Goal: Navigation & Orientation: Find specific page/section

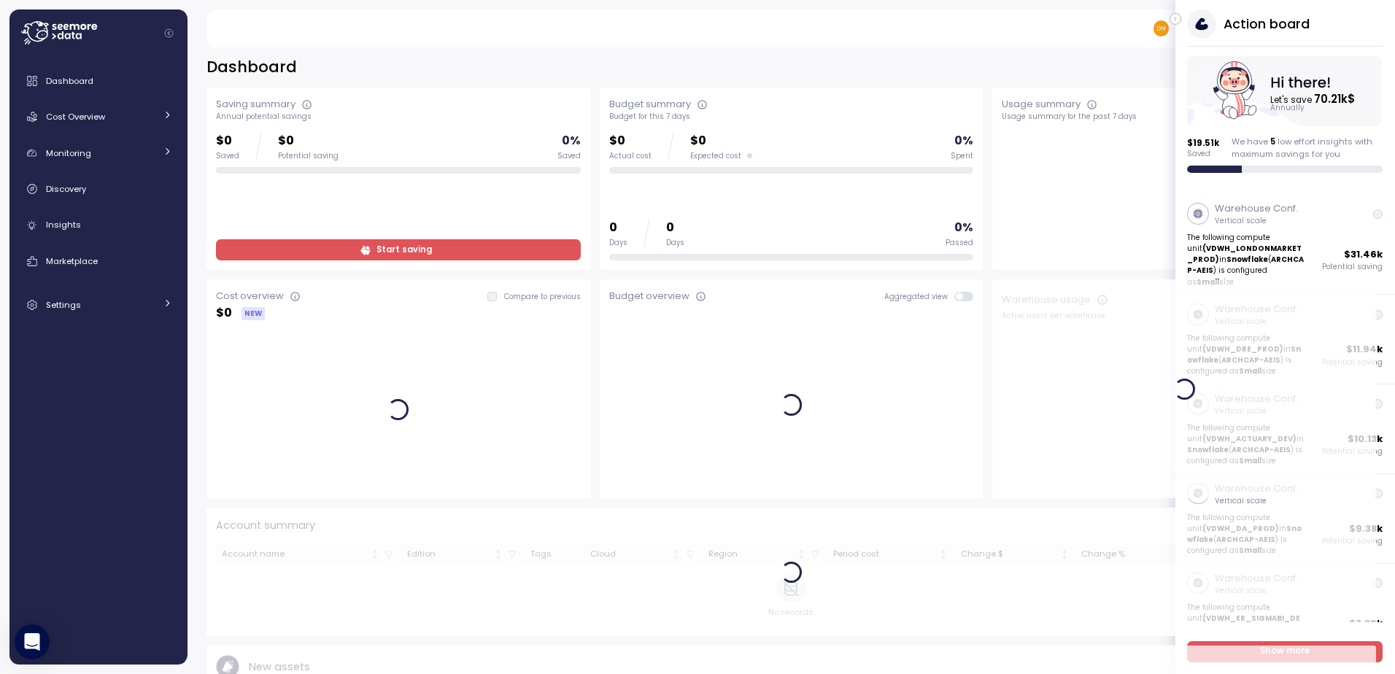
click at [1176, 13] on icon "button" at bounding box center [1175, 19] width 7 height 18
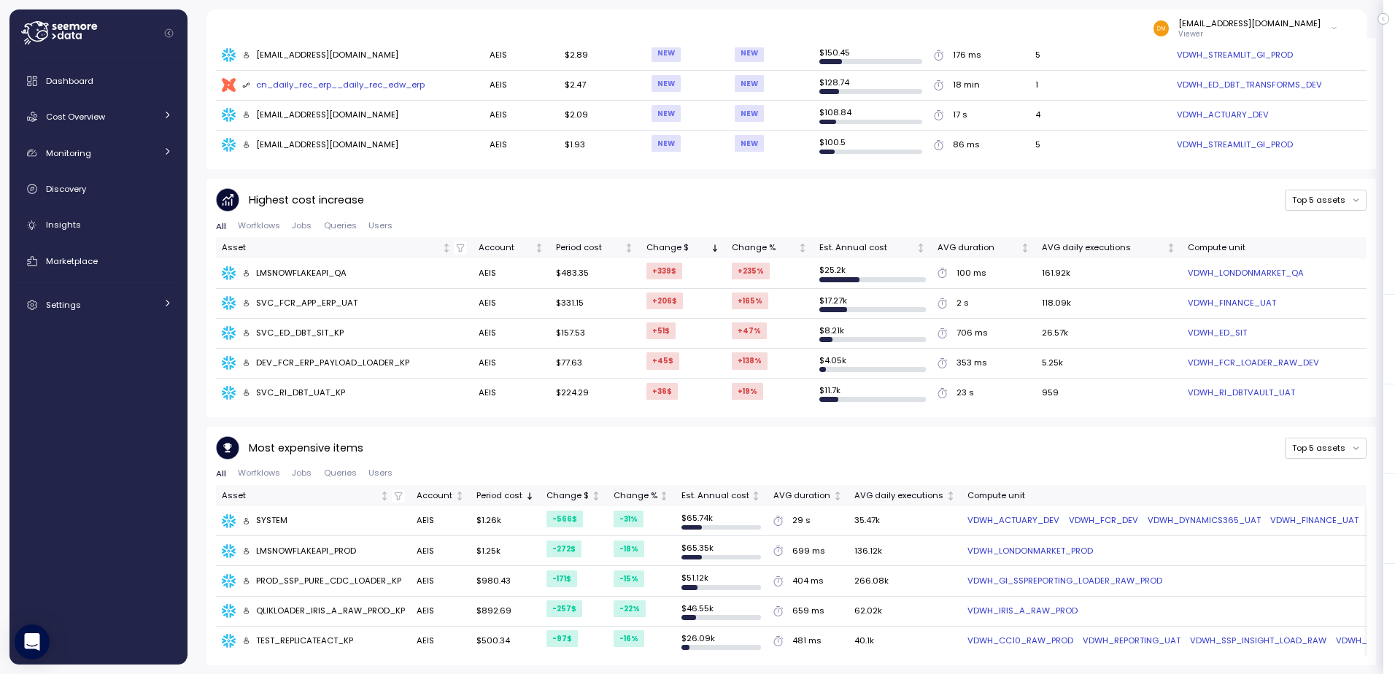
scroll to position [716, 0]
click at [108, 112] on div "Cost Overview" at bounding box center [100, 116] width 109 height 15
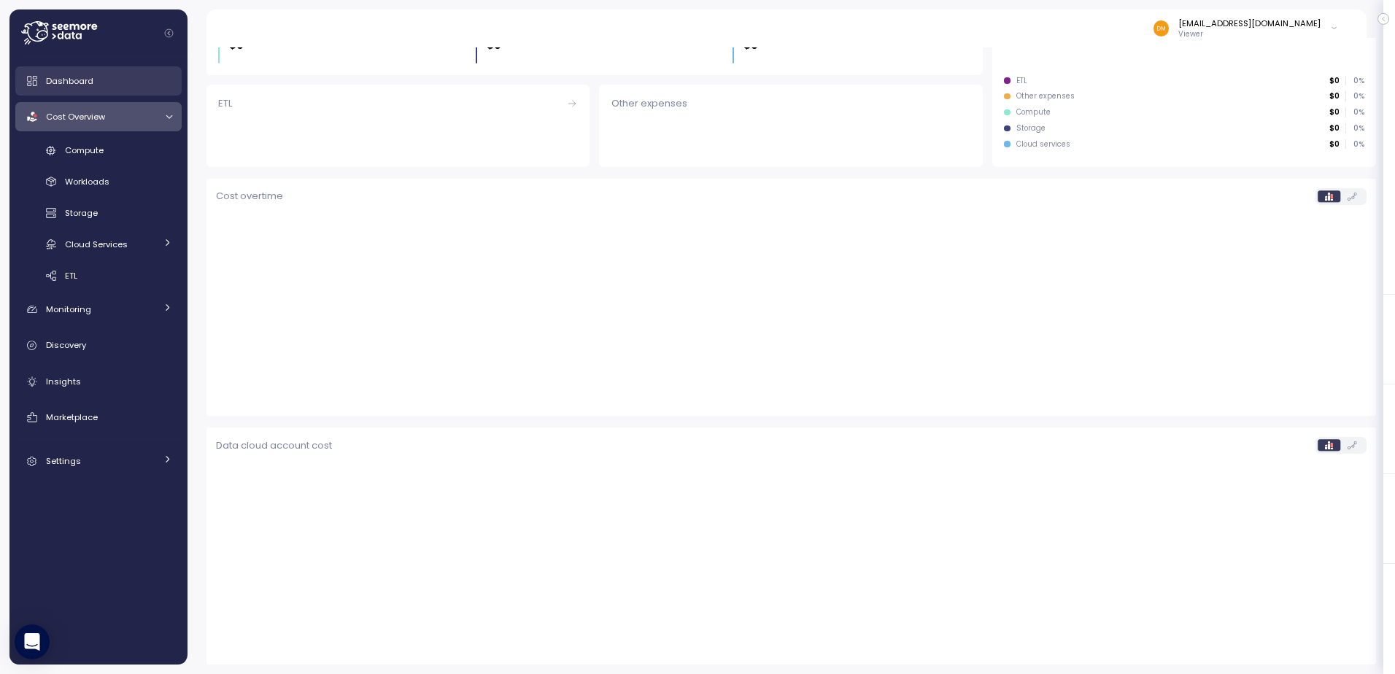
scroll to position [236, 0]
click at [90, 84] on span "Dashboard" at bounding box center [69, 81] width 47 height 12
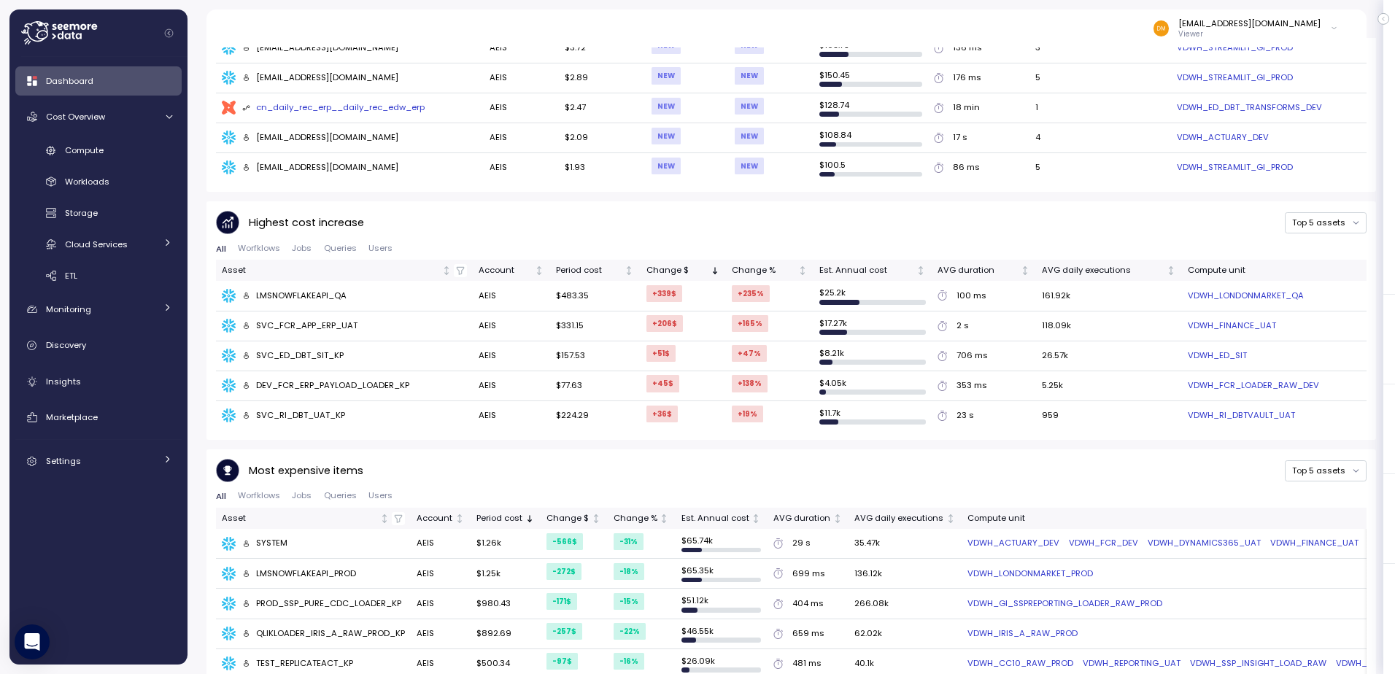
scroll to position [716, 0]
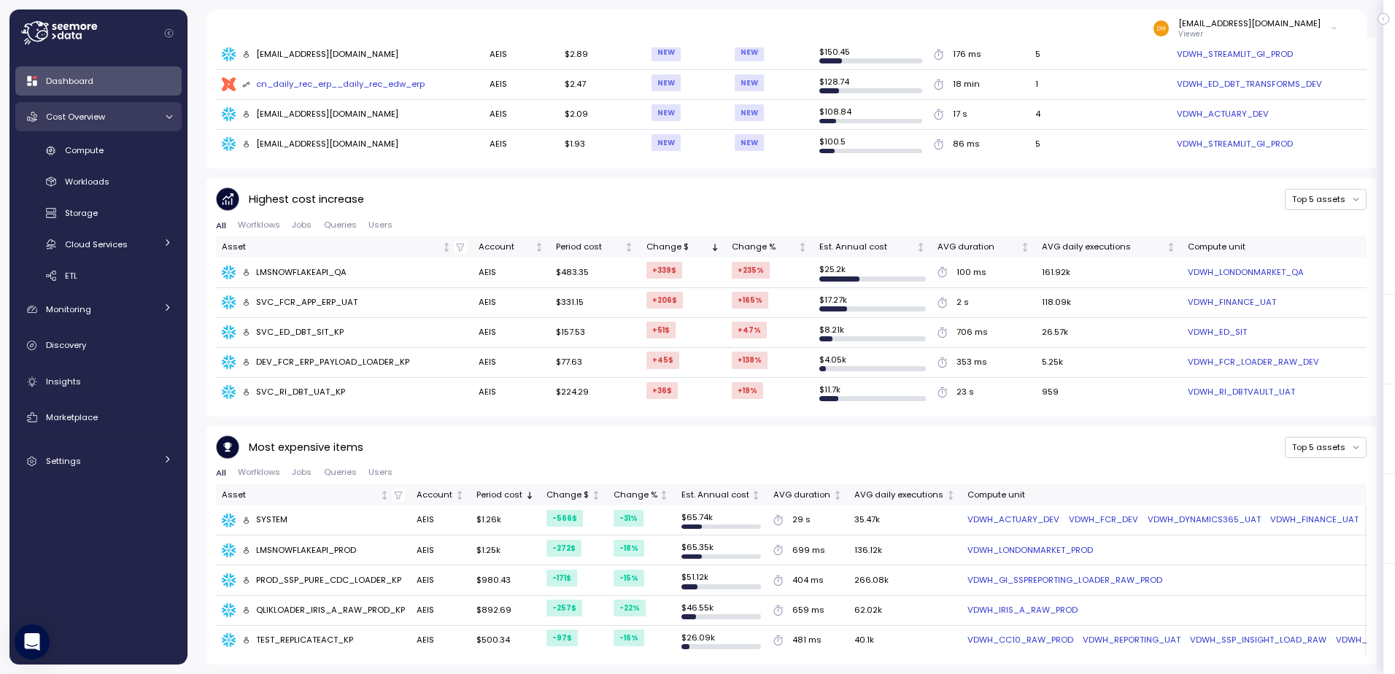
click at [69, 117] on span "Cost Overview" at bounding box center [75, 117] width 59 height 12
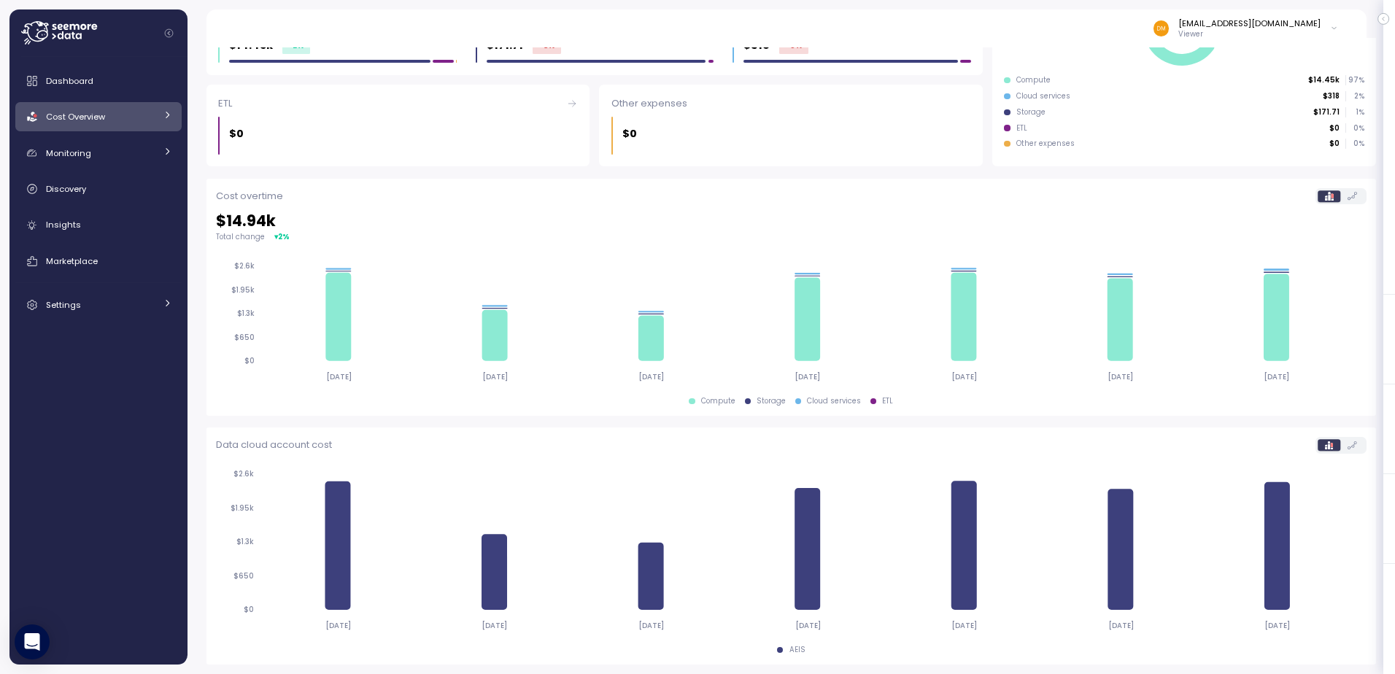
scroll to position [245, 0]
click at [69, 117] on span "Cost Overview" at bounding box center [75, 117] width 59 height 12
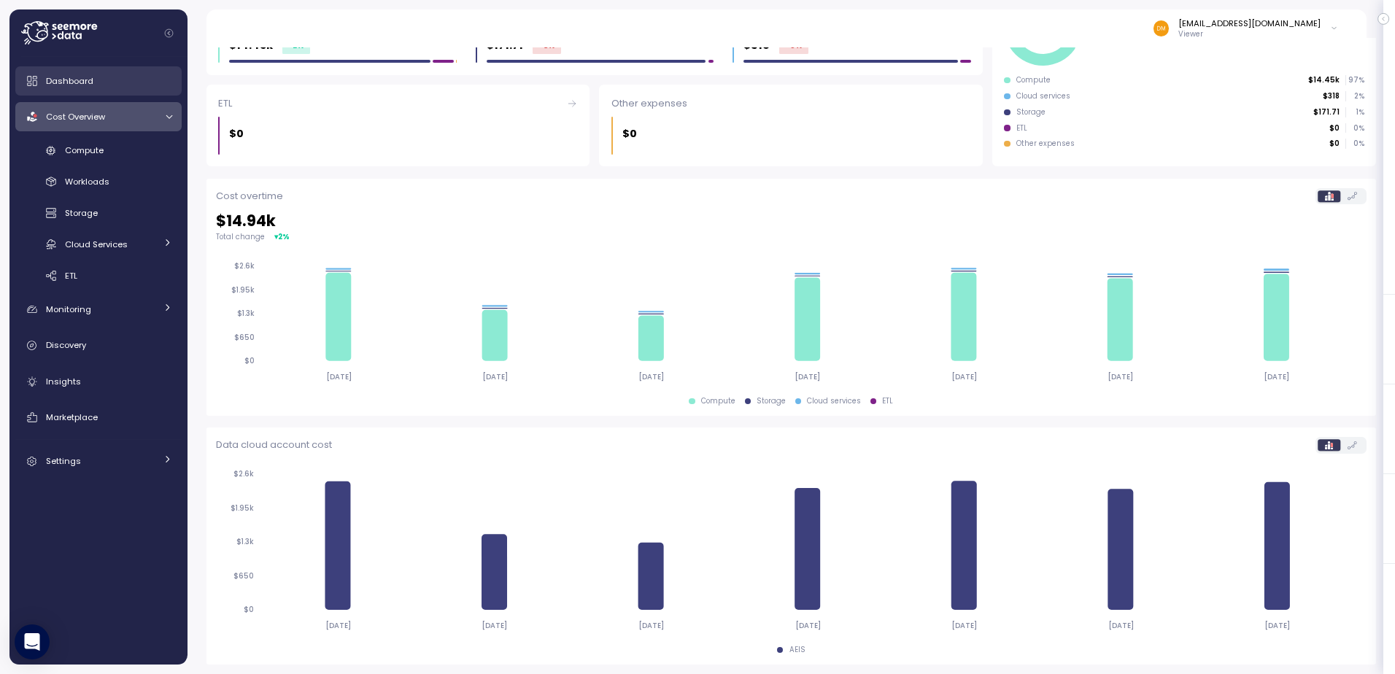
click at [87, 80] on span "Dashboard" at bounding box center [69, 81] width 47 height 12
